Goal: Task Accomplishment & Management: Manage account settings

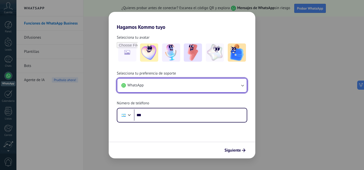
click at [166, 90] on button "WhatsApp" at bounding box center [182, 86] width 130 height 14
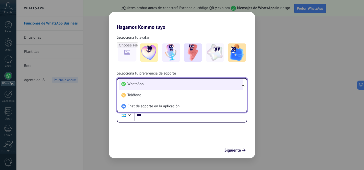
click at [165, 84] on li "WhatsApp" at bounding box center [180, 84] width 123 height 11
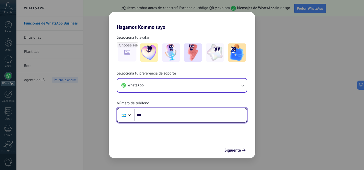
click at [159, 115] on input "***" at bounding box center [190, 116] width 113 height 12
click at [148, 114] on input "**********" at bounding box center [190, 116] width 113 height 12
click at [185, 117] on input "**********" at bounding box center [190, 116] width 113 height 12
click at [148, 115] on input "**********" at bounding box center [190, 116] width 113 height 12
click at [176, 114] on input "**********" at bounding box center [190, 116] width 113 height 12
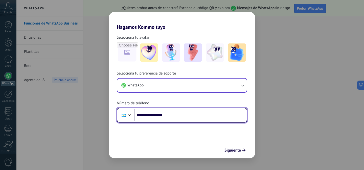
type input "**********"
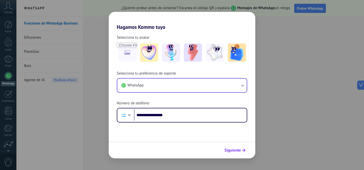
click at [235, 151] on span "Siguiente" at bounding box center [233, 151] width 16 height 4
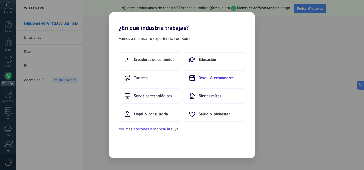
click at [210, 81] on button "Retail & ecommerce" at bounding box center [215, 77] width 62 height 15
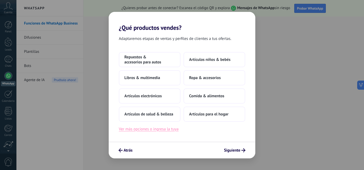
click at [165, 128] on button "Ver más opciones o ingresa la tuya" at bounding box center [149, 129] width 60 height 7
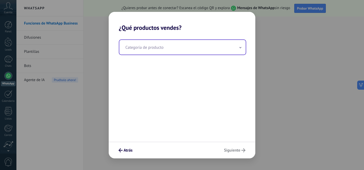
click at [168, 50] on input "text" at bounding box center [182, 47] width 127 height 15
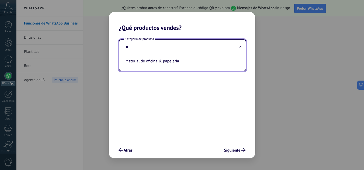
type input "*"
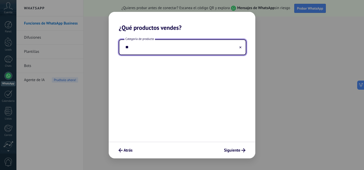
type input "*"
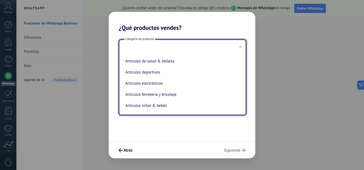
click at [159, 136] on div "Categoría de producto Artículos de salud & belleza Artículos deportivos Artícul…" at bounding box center [182, 86] width 147 height 111
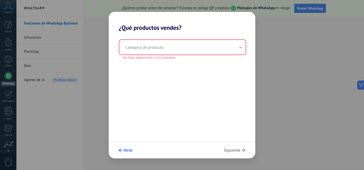
click at [122, 154] on button "Atrás" at bounding box center [125, 150] width 18 height 9
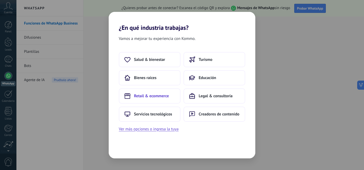
click at [156, 98] on span "Retail & ecommerce" at bounding box center [151, 96] width 35 height 5
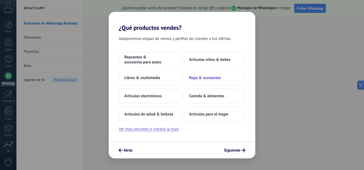
click at [214, 79] on span "Ropa & accesorios" at bounding box center [205, 77] width 32 height 5
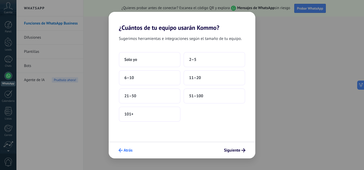
click at [128, 152] on span "Atrás" at bounding box center [128, 151] width 9 height 4
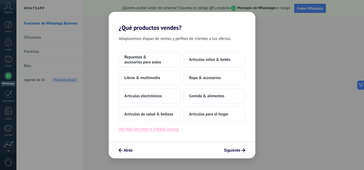
click at [155, 128] on button "Ver más opciones o ingresa la tuya" at bounding box center [149, 129] width 60 height 7
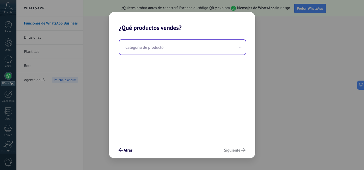
click at [152, 48] on input "text" at bounding box center [182, 47] width 127 height 15
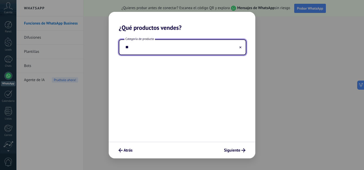
type input "*"
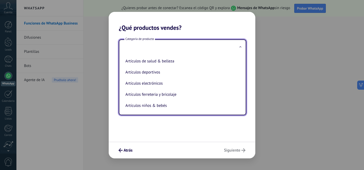
type input "*"
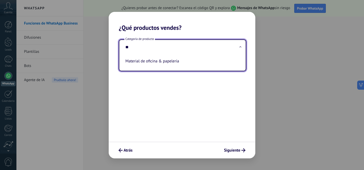
type input "*"
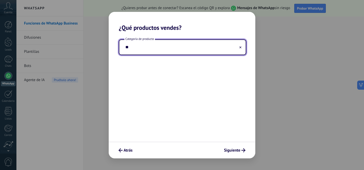
type input "*"
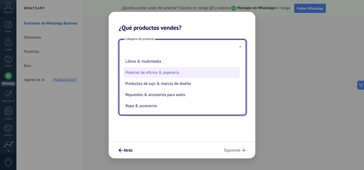
scroll to position [116, 0]
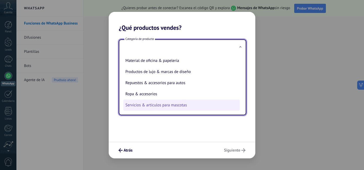
click at [158, 105] on li "Servicios & artículos para mascotas" at bounding box center [181, 105] width 116 height 11
type input "**********"
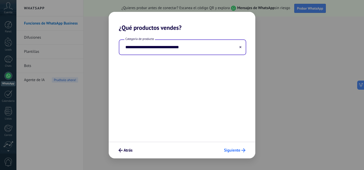
click at [238, 150] on span "Siguiente" at bounding box center [232, 151] width 16 height 4
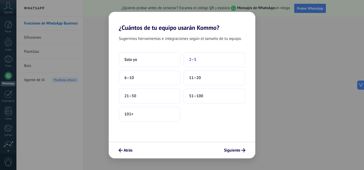
click at [200, 60] on button "2–5" at bounding box center [215, 59] width 62 height 15
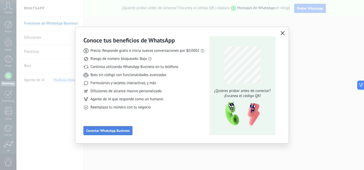
click at [117, 131] on span "Conectar WhatsApp Business" at bounding box center [108, 131] width 44 height 4
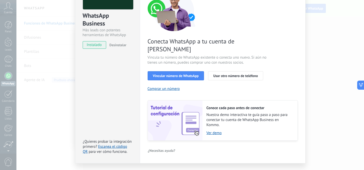
scroll to position [55, 0]
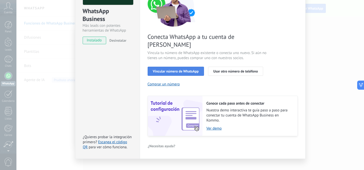
click at [177, 70] on span "Vincular número de WhatsApp" at bounding box center [176, 72] width 46 height 4
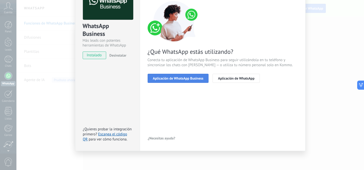
scroll to position [24, 0]
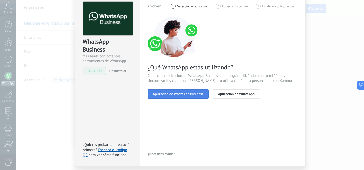
click at [179, 93] on span "Aplicación de WhatsApp Business" at bounding box center [178, 94] width 51 height 4
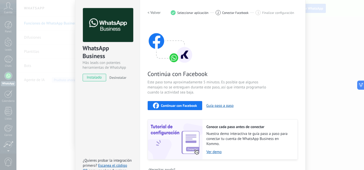
scroll to position [12, 0]
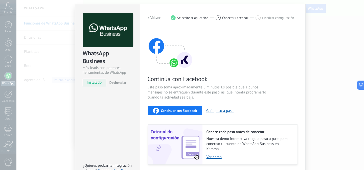
click at [180, 110] on span "Continuar con Facebook" at bounding box center [179, 111] width 36 height 4
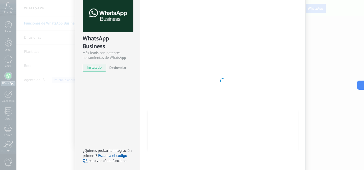
scroll to position [8, 0]
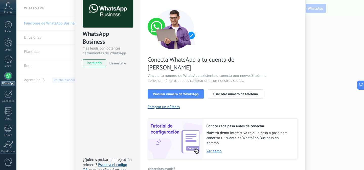
scroll to position [39, 0]
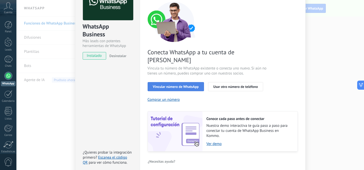
click at [182, 85] on span "Vincular número de WhatsApp" at bounding box center [176, 87] width 46 height 4
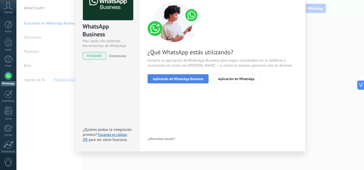
click at [184, 80] on span "Aplicación de WhatsApp Business" at bounding box center [178, 79] width 51 height 4
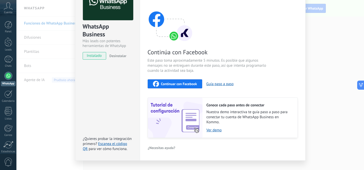
click at [185, 85] on span "Continuar con Facebook" at bounding box center [179, 84] width 36 height 4
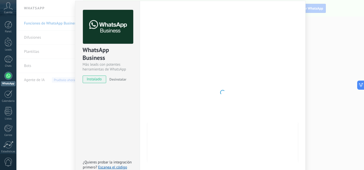
scroll to position [22, 0]
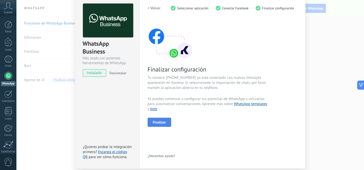
click at [158, 121] on span "Finalizar" at bounding box center [159, 123] width 13 height 4
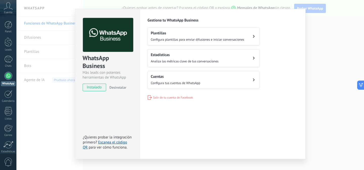
scroll to position [0, 0]
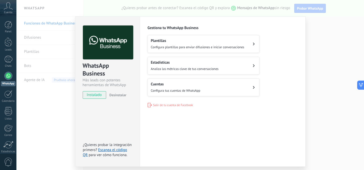
click at [362, 95] on div "WhatsApp Business Más leads con potentes herramientas de WhatsApp instalado Des…" at bounding box center [190, 85] width 348 height 170
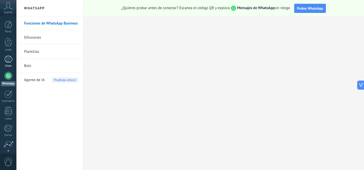
click at [7, 59] on div at bounding box center [8, 59] width 8 height 7
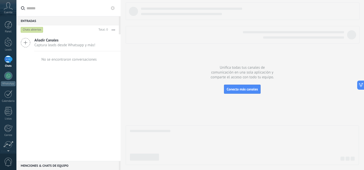
click at [11, 11] on span "Cuenta" at bounding box center [8, 12] width 8 height 3
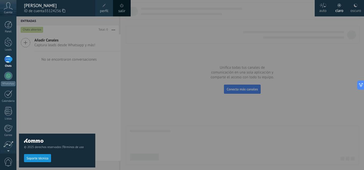
click at [35, 107] on div "© 2025 derechos reservados | Términos de uso Soporte técnico" at bounding box center [57, 93] width 76 height 154
click at [12, 7] on icon at bounding box center [8, 6] width 9 height 8
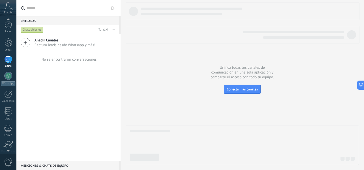
scroll to position [40, 0]
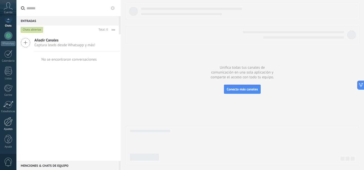
click at [8, 122] on div at bounding box center [8, 121] width 9 height 9
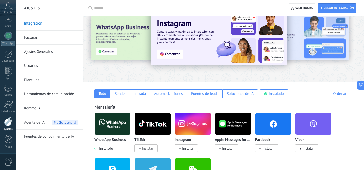
scroll to position [18, 0]
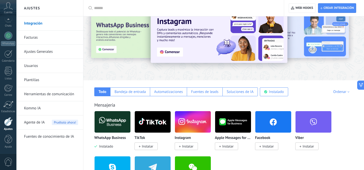
click at [41, 60] on link "Usuarios" at bounding box center [51, 66] width 54 height 14
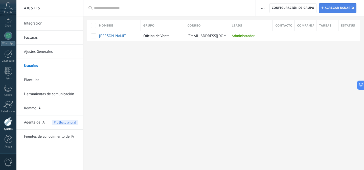
click at [330, 8] on span "Agregar usuario" at bounding box center [340, 8] width 30 height 9
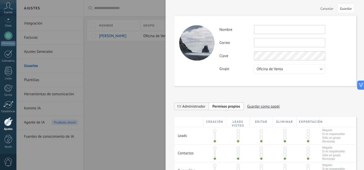
click at [265, 27] on input "text" at bounding box center [289, 29] width 71 height 9
type input "**********"
click at [272, 40] on input "text" at bounding box center [289, 42] width 71 height 9
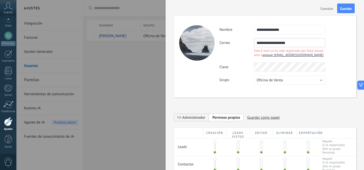
click at [271, 43] on input "**********" at bounding box center [289, 42] width 71 height 9
type input "**********"
click at [335, 51] on div "**********" at bounding box center [286, 55] width 132 height 60
click at [292, 57] on span "agregar fcolonizt.fs@gmail.com" at bounding box center [293, 55] width 61 height 4
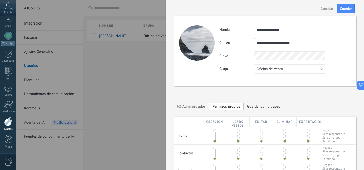
click at [294, 45] on input "**********" at bounding box center [289, 42] width 71 height 9
click at [274, 69] on span "Oficina de Venta" at bounding box center [270, 69] width 26 height 5
click at [344, 55] on div "Clave" at bounding box center [286, 55] width 132 height 9
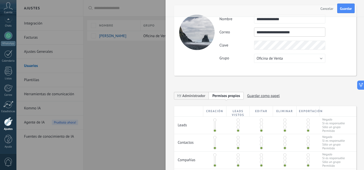
scroll to position [13, 0]
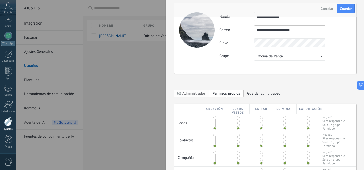
click at [195, 94] on span "Administrador" at bounding box center [193, 93] width 23 height 5
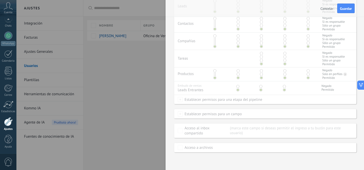
scroll to position [0, 0]
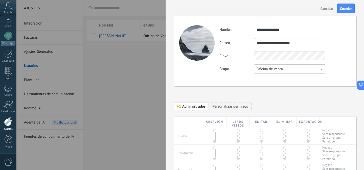
click at [304, 70] on button "Oficina de Venta" at bounding box center [289, 69] width 71 height 9
click at [276, 80] on span "Usuarios libres" at bounding box center [287, 77] width 73 height 5
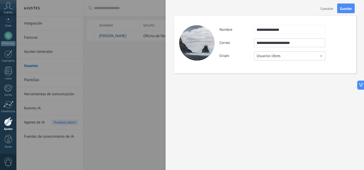
click at [265, 56] on span "Usuarios libres" at bounding box center [269, 56] width 24 height 5
click at [266, 58] on span "Oficina de Venta" at bounding box center [287, 56] width 73 height 5
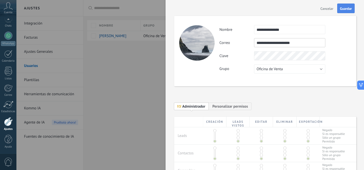
click at [346, 8] on span "Guardar" at bounding box center [346, 9] width 12 height 4
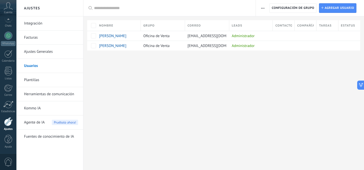
click at [218, 73] on div "Ajustes Integración Facturas Ajustes Generales Usuarios Plantillas Herramientas…" at bounding box center [190, 85] width 348 height 170
click at [9, 22] on div at bounding box center [8, 20] width 16 height 8
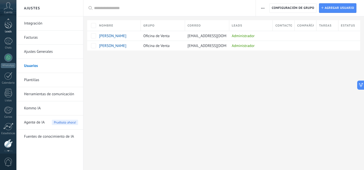
scroll to position [14, 0]
click at [6, 47] on div at bounding box center [8, 45] width 8 height 7
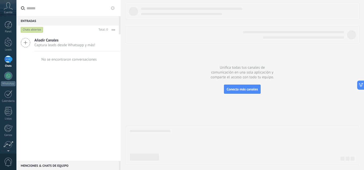
click at [12, 10] on icon at bounding box center [8, 6] width 9 height 8
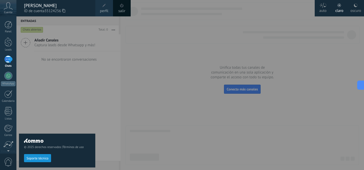
click at [105, 6] on span at bounding box center [104, 6] width 4 height 4
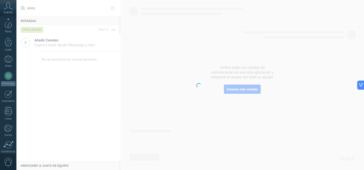
scroll to position [40, 0]
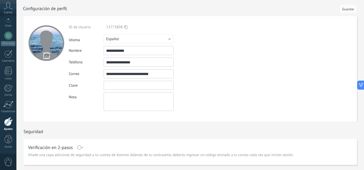
click at [118, 87] on input "textbox" at bounding box center [139, 85] width 70 height 9
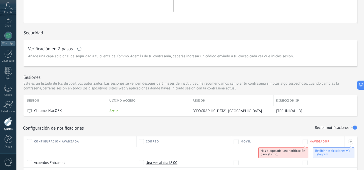
scroll to position [111, 0]
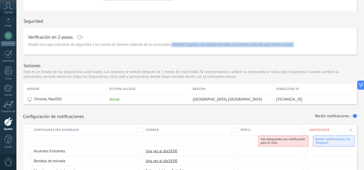
drag, startPoint x: 172, startPoint y: 46, endPoint x: 208, endPoint y: 53, distance: 37.4
click at [208, 53] on div "Verificación en 2-pasos Añade una capa adicional de seguridad a tu cuenta de Ko…" at bounding box center [191, 42] width 334 height 26
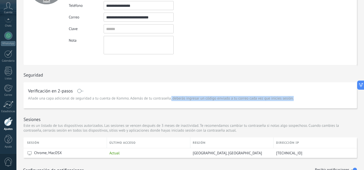
scroll to position [64, 0]
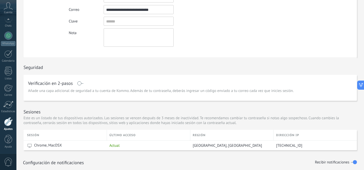
click at [93, 84] on div "Verificación en 2-pasos" at bounding box center [190, 83] width 325 height 8
click at [80, 85] on span at bounding box center [80, 83] width 6 height 4
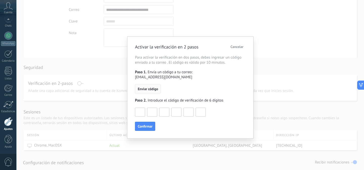
click at [150, 87] on span "Enviar código" at bounding box center [148, 89] width 20 height 4
click at [142, 110] on input at bounding box center [140, 112] width 10 height 8
type input "*"
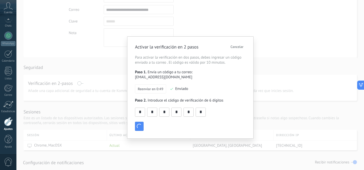
type input "*"
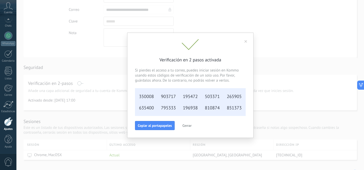
click at [189, 124] on span "Cerrar" at bounding box center [187, 126] width 9 height 4
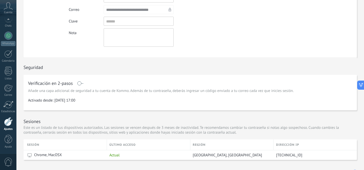
click at [147, 98] on span "Activado desde: 02/09/2025 17:00" at bounding box center [190, 100] width 325 height 5
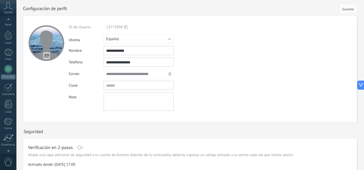
scroll to position [5, 0]
click at [7, 53] on div at bounding box center [8, 54] width 8 height 7
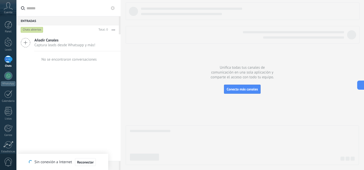
click at [56, 107] on div "Añadir Canales Captura leads desde Whatsapp y más! No se encontraron conversaci…" at bounding box center [68, 97] width 104 height 127
click at [87, 162] on span "Reconectar" at bounding box center [85, 163] width 17 height 4
click at [6, 60] on div at bounding box center [8, 59] width 8 height 7
click at [9, 76] on div at bounding box center [8, 76] width 8 height 8
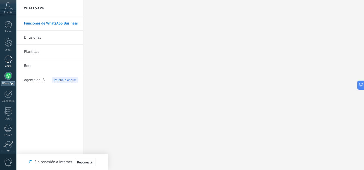
click at [10, 61] on div at bounding box center [8, 59] width 8 height 7
